Goal: Check status: Check status

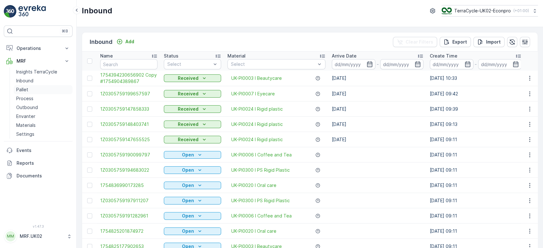
click at [23, 88] on p "Pallet" at bounding box center [22, 90] width 12 height 6
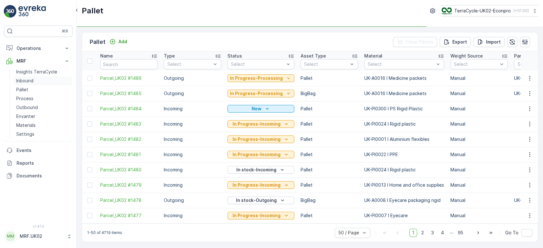
click at [45, 79] on link "Inbound" at bounding box center [43, 80] width 59 height 9
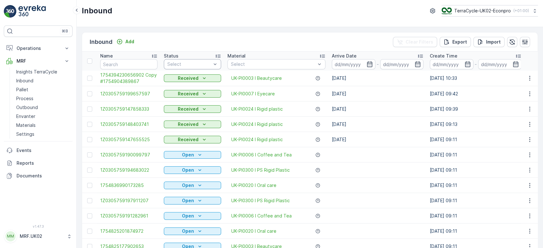
click at [176, 63] on div at bounding box center [189, 64] width 45 height 5
click at [174, 88] on span "Scanned" at bounding box center [177, 88] width 19 height 5
click at [125, 66] on input "text" at bounding box center [128, 64] width 57 height 10
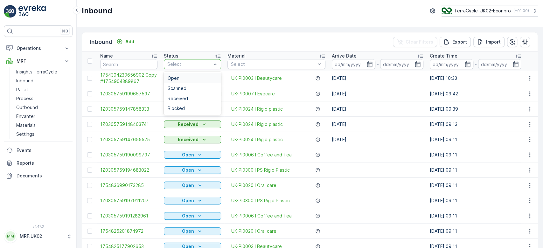
click at [176, 62] on div at bounding box center [189, 64] width 45 height 5
click at [180, 87] on span "Scanned" at bounding box center [177, 88] width 19 height 5
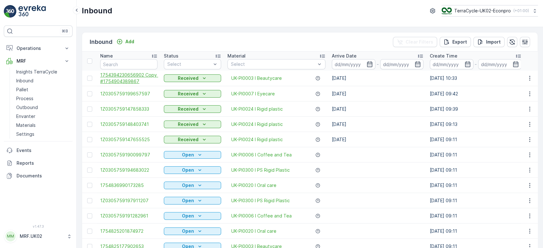
click at [125, 79] on span "1754394230656902 Copy #1754904389867" at bounding box center [128, 78] width 57 height 13
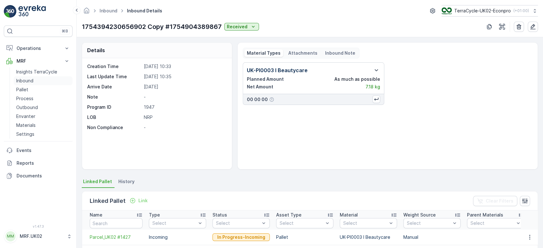
click at [43, 81] on link "Inbound" at bounding box center [43, 80] width 59 height 9
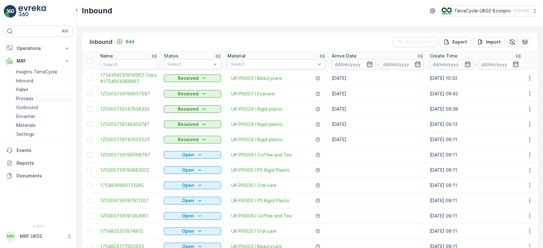
click at [49, 99] on link "Process" at bounding box center [43, 98] width 59 height 9
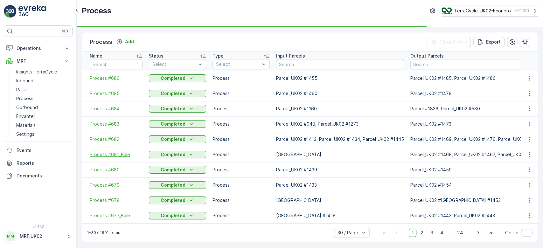
click at [127, 154] on span "Process #681_Bale" at bounding box center [116, 154] width 53 height 6
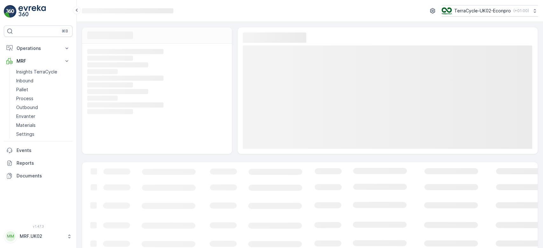
click at [234, 120] on div "Loading... Loading... Loading... Loading... Loading... Loading... Loading... Lo…" at bounding box center [310, 90] width 456 height 127
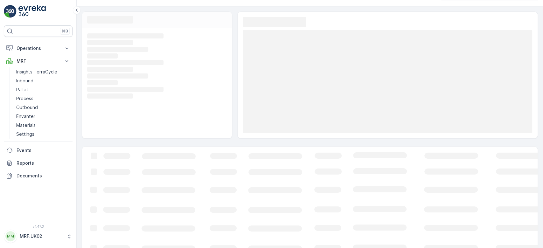
scroll to position [17, 0]
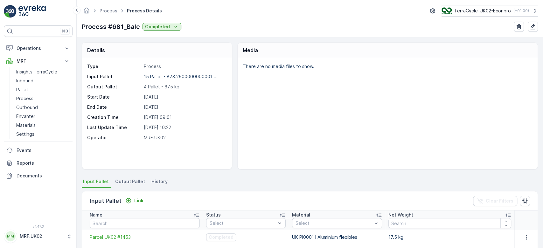
click at [235, 136] on div "Details Type Process Input Pallet 15 Pallet - 873.2600000000001 ... Output Pall…" at bounding box center [310, 105] width 456 height 127
click at [236, 129] on div "Details Type Process Input Pallet 15 Pallet - 873.2600000000001 ... Output Pall…" at bounding box center [310, 105] width 456 height 127
click at [32, 80] on p "Inbound" at bounding box center [24, 81] width 17 height 6
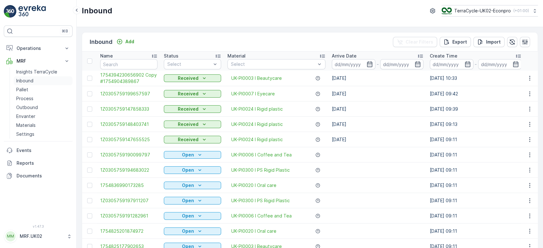
click at [34, 83] on link "Inbound" at bounding box center [43, 80] width 59 height 9
click at [107, 64] on input "text" at bounding box center [128, 64] width 57 height 10
click at [115, 63] on input "text" at bounding box center [128, 64] width 57 height 10
click at [111, 65] on input "text" at bounding box center [128, 64] width 57 height 10
